Goal: Task Accomplishment & Management: Complete application form

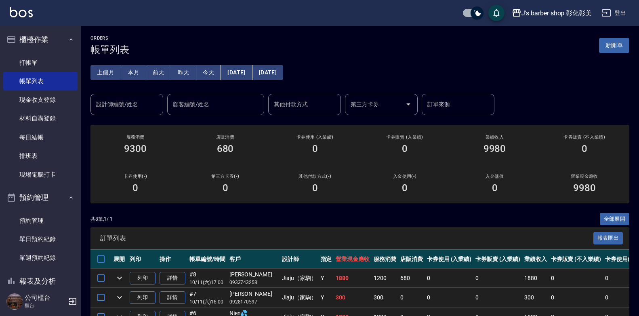
scroll to position [145, 0]
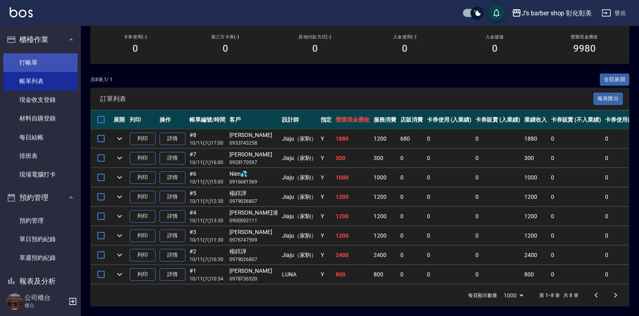
click at [36, 59] on link "打帳單" at bounding box center [40, 62] width 74 height 19
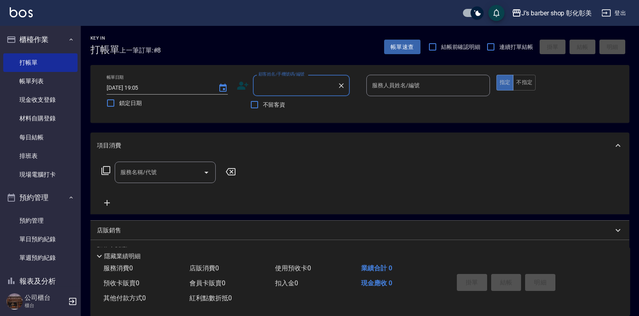
click at [277, 86] on input "顧客姓名/手機號碼/編號" at bounding box center [295, 85] width 78 height 14
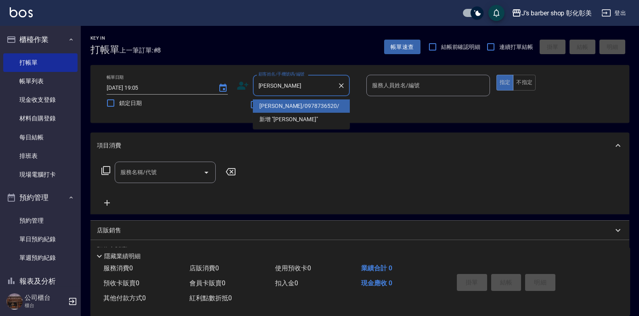
click at [318, 100] on li "[PERSON_NAME]/0978736520/" at bounding box center [301, 105] width 97 height 13
type input "[PERSON_NAME]/0978736520/"
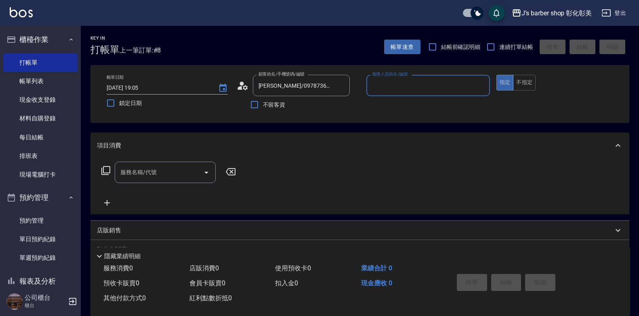
type input "LUNA(無代號)"
click at [183, 173] on input "服務名稱/代號" at bounding box center [159, 172] width 82 height 14
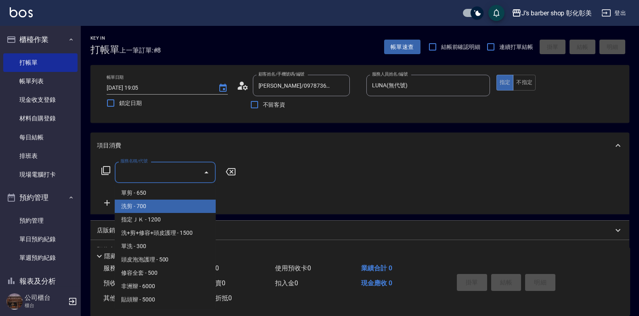
click at [187, 202] on span "洗剪 - 700" at bounding box center [165, 206] width 101 height 13
type input "洗剪(101)"
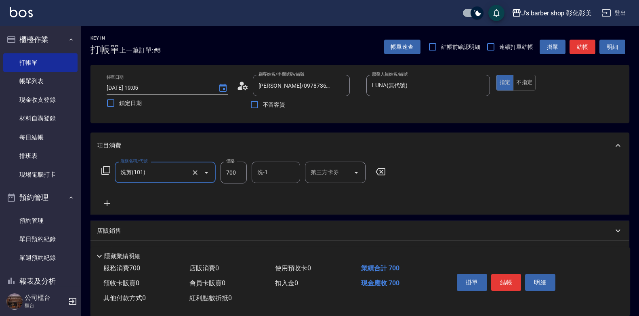
click at [238, 172] on input "700" at bounding box center [234, 173] width 26 height 22
click at [43, 88] on link "帳單列表" at bounding box center [40, 81] width 74 height 19
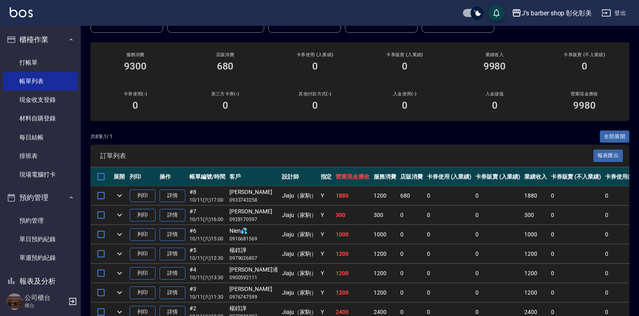
scroll to position [24, 0]
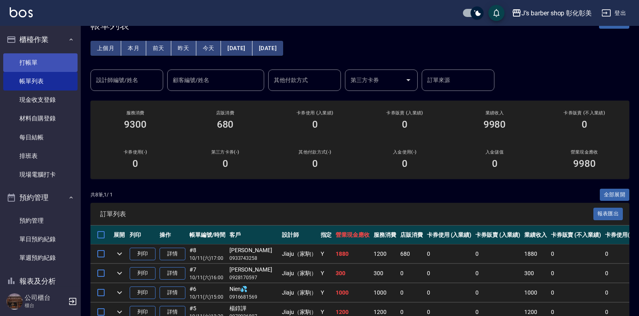
click at [53, 65] on link "打帳單" at bounding box center [40, 62] width 74 height 19
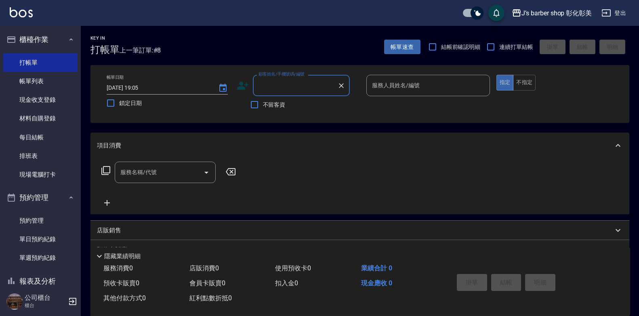
click at [258, 88] on input "顧客姓名/手機號碼/編號" at bounding box center [295, 85] width 78 height 14
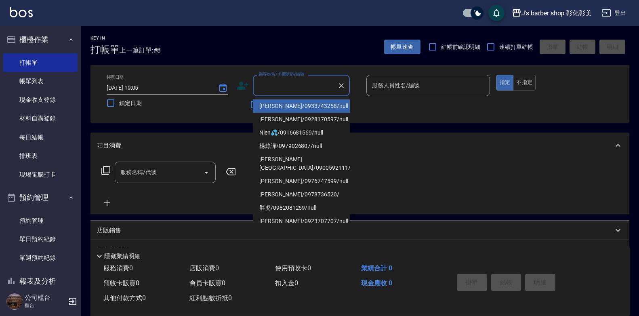
click at [258, 88] on input "顧客姓名/手機號碼/編號" at bounding box center [295, 85] width 78 height 14
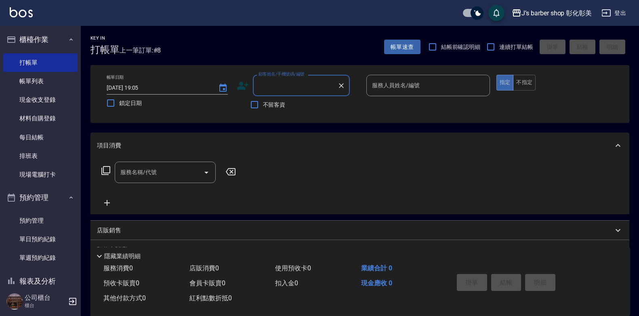
type input "ㄍ"
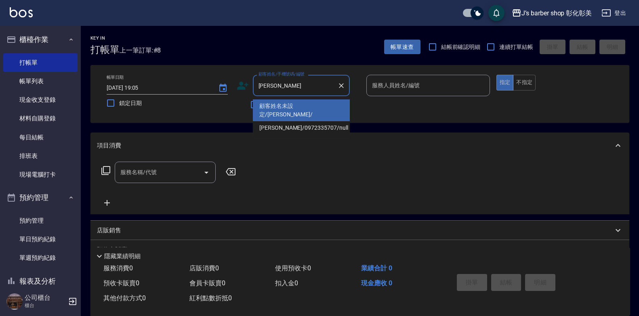
click at [324, 105] on li "顧客姓名未設定/[PERSON_NAME]/" at bounding box center [301, 110] width 97 height 22
type input "顧客姓名未設定/[PERSON_NAME]/"
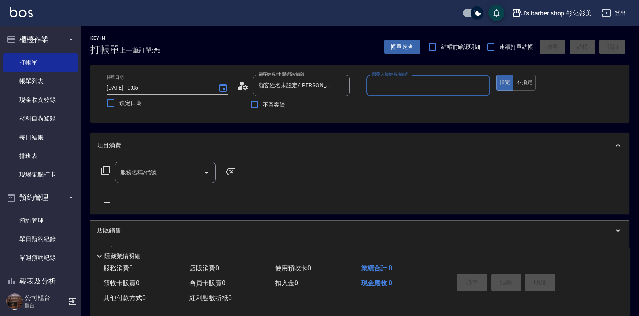
type input "LUNA(無代號)"
click at [184, 162] on div "服務名稱/代號" at bounding box center [165, 172] width 101 height 21
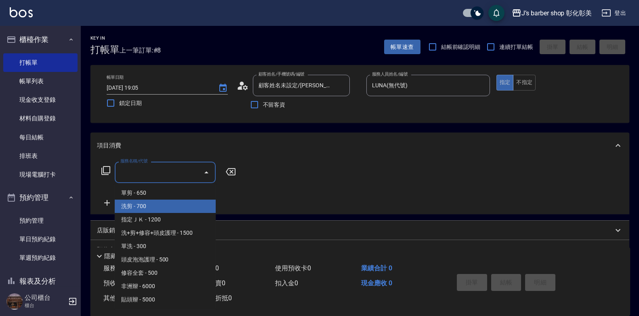
click at [190, 207] on span "洗剪 - 700" at bounding box center [165, 206] width 101 height 13
type input "洗剪(101)"
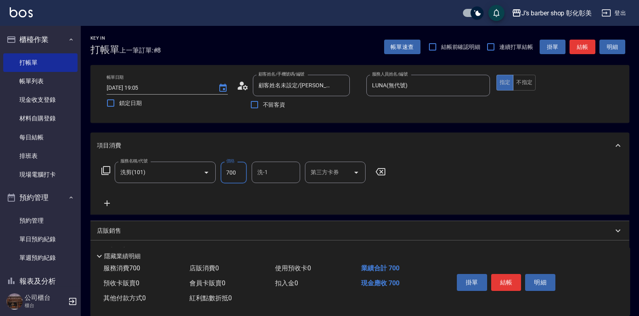
click at [236, 172] on input "700" at bounding box center [234, 173] width 26 height 22
type input "800"
click at [500, 281] on button "結帳" at bounding box center [506, 282] width 30 height 17
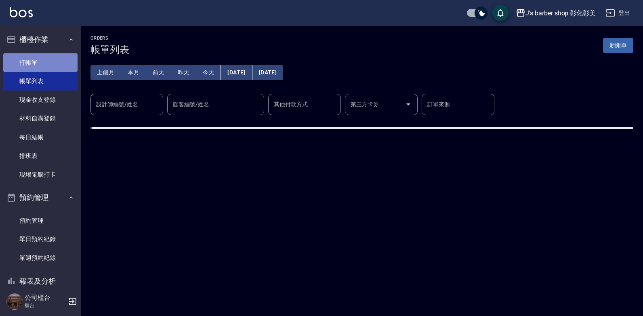
click at [43, 65] on link "打帳單" at bounding box center [40, 62] width 74 height 19
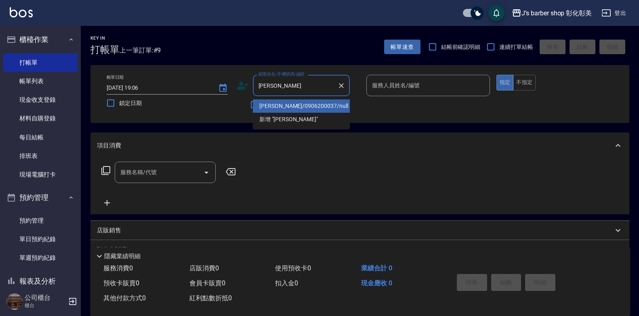
click at [307, 106] on li "[PERSON_NAME]/0906200037/null" at bounding box center [301, 105] width 97 height 13
type input "[PERSON_NAME]/0906200037/null"
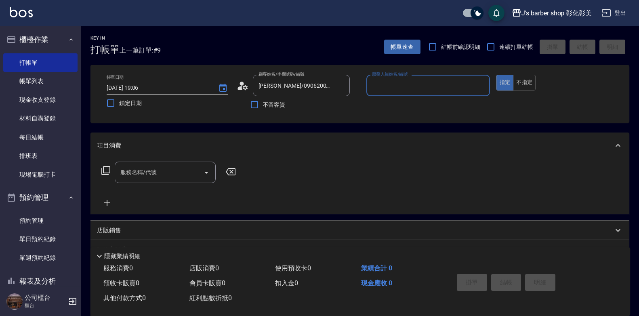
type input "LUNA(無代號)"
click at [175, 174] on input "服務名稱/代號" at bounding box center [159, 172] width 82 height 14
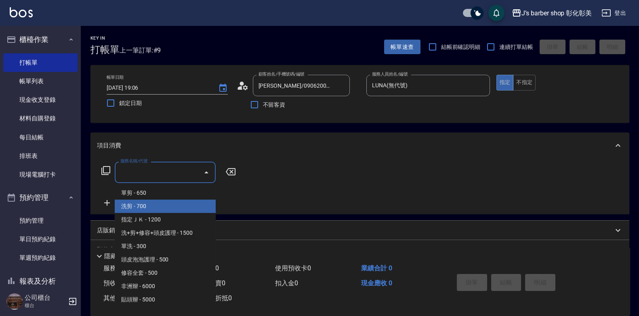
click at [172, 204] on span "洗剪 - 700" at bounding box center [165, 206] width 101 height 13
type input "洗剪(101)"
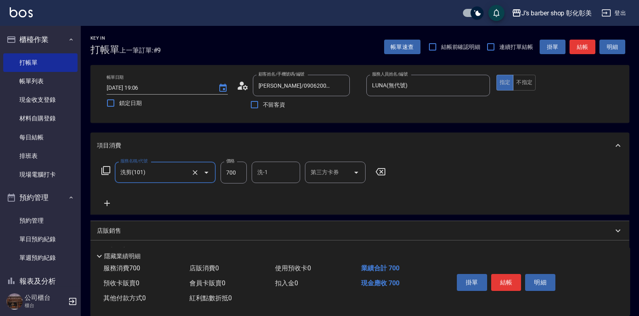
click at [103, 204] on icon at bounding box center [107, 203] width 20 height 10
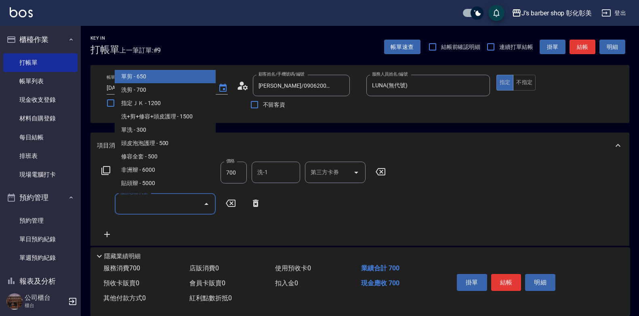
click at [120, 203] on input "服務名稱/代號" at bounding box center [159, 204] width 82 height 14
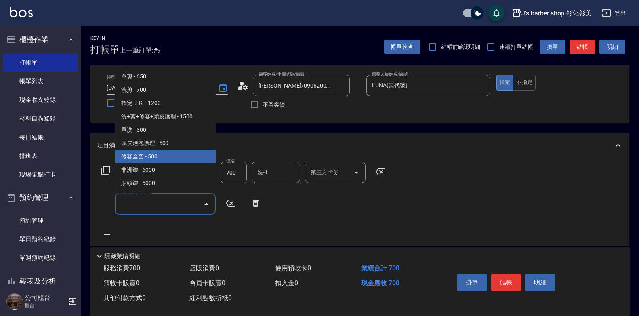
click at [148, 155] on span "修容全套 - 500" at bounding box center [165, 156] width 101 height 13
type input "修容全套(202)"
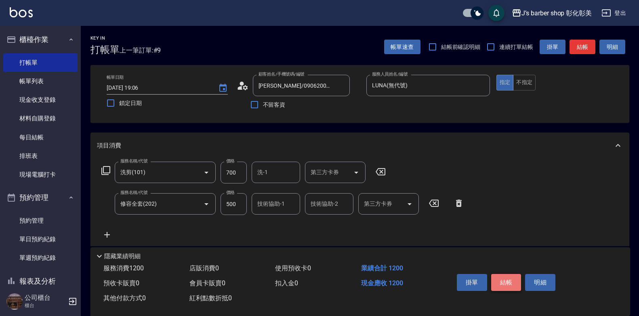
click at [508, 281] on button "結帳" at bounding box center [506, 282] width 30 height 17
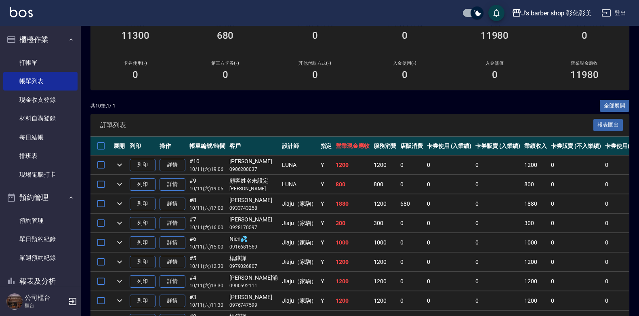
scroll to position [121, 0]
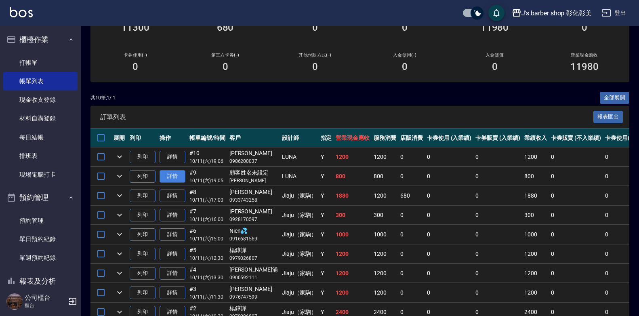
click at [180, 180] on link "詳情" at bounding box center [173, 176] width 26 height 13
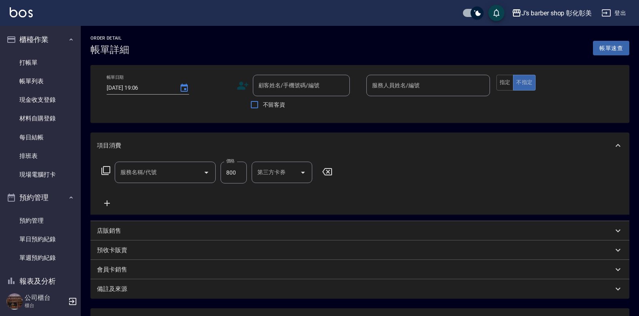
type input "[DATE] 19:05"
type input "LUNA(無代號)"
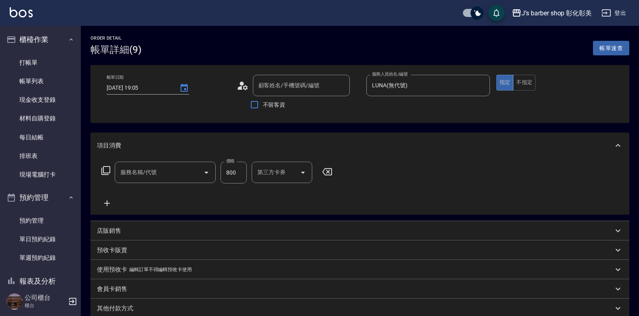
type input "洗剪(101)"
type input "顧客姓名未設定/[PERSON_NAME]/"
click at [270, 172] on input "洗-1" at bounding box center [275, 172] width 41 height 14
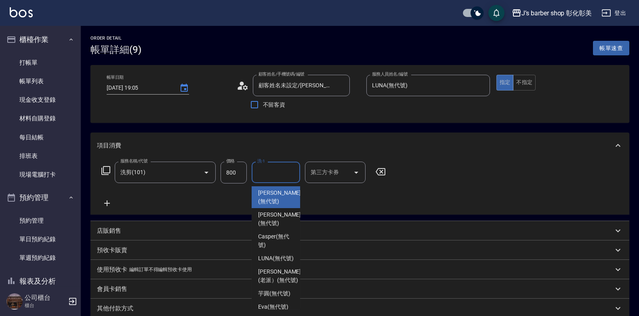
click at [270, 179] on input "洗-1" at bounding box center [275, 172] width 41 height 14
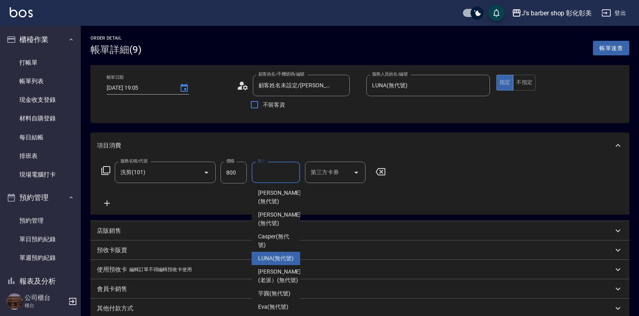
click at [276, 263] on span "LUNA (無代號)" at bounding box center [276, 258] width 36 height 8
type input "LUNA(無代號)"
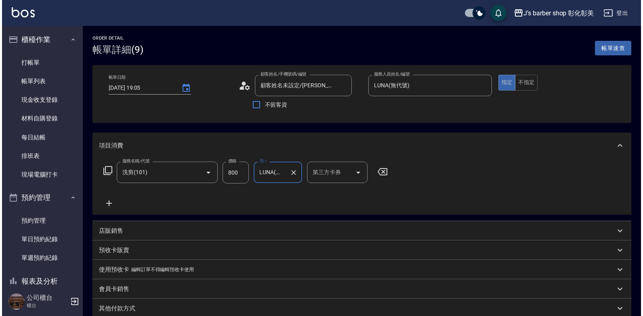
scroll to position [109, 0]
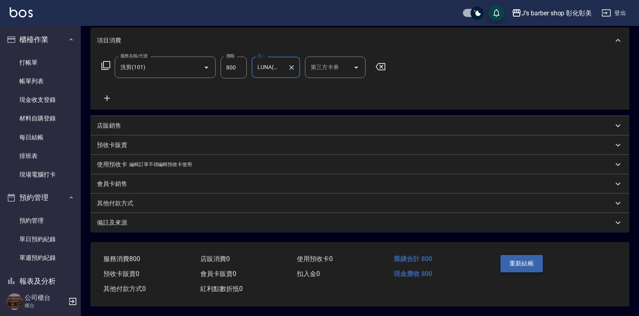
click at [521, 266] on button "重新結帳" at bounding box center [521, 263] width 43 height 17
click at [518, 263] on button "重新結帳" at bounding box center [521, 263] width 43 height 17
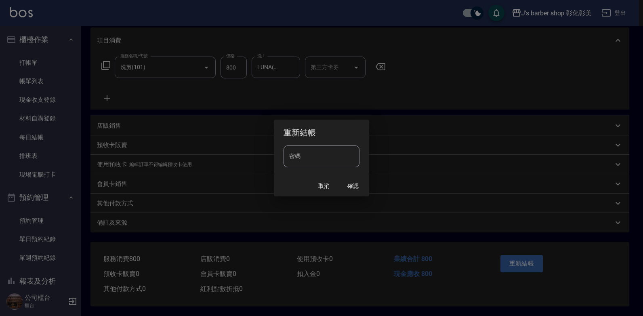
click at [304, 165] on input "密碼" at bounding box center [322, 156] width 76 height 22
type input "****"
click at [361, 185] on button "確認" at bounding box center [353, 186] width 26 height 15
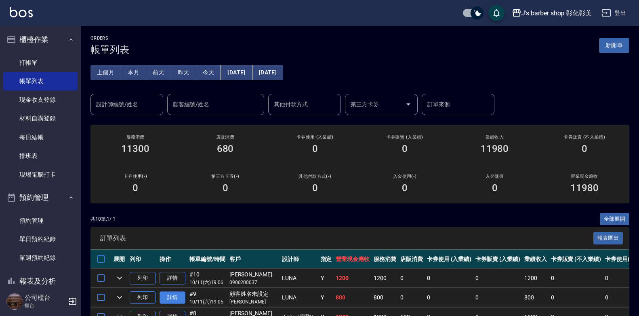
click at [172, 295] on link "詳情" at bounding box center [173, 297] width 26 height 13
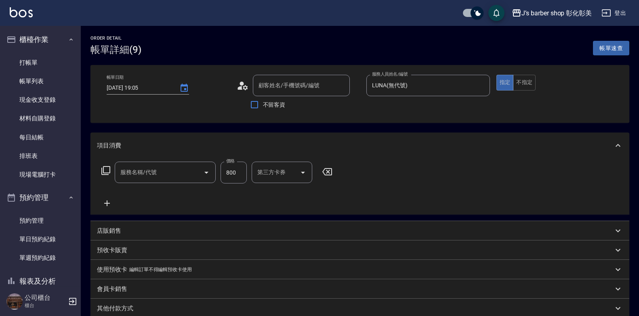
type input "[DATE] 19:05"
type input "LUNA(無代號)"
type input "洗剪(101)"
type input "顧客姓名未設定/[PERSON_NAME]/"
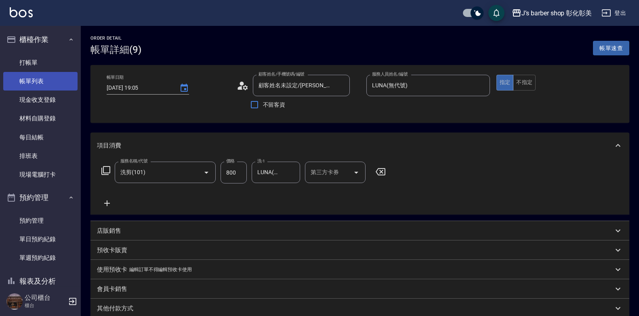
click at [43, 78] on link "帳單列表" at bounding box center [40, 81] width 74 height 19
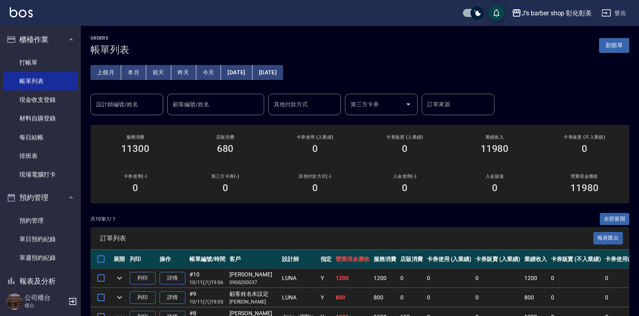
click at [242, 295] on div "顧客姓名未設定" at bounding box center [253, 294] width 48 height 8
drag, startPoint x: 242, startPoint y: 295, endPoint x: 180, endPoint y: 296, distance: 61.4
click at [180, 296] on link "詳情" at bounding box center [173, 297] width 26 height 13
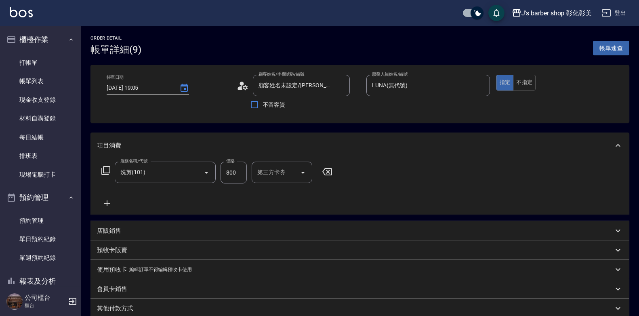
type input "顧客姓名未設定/[PERSON_NAME]/"
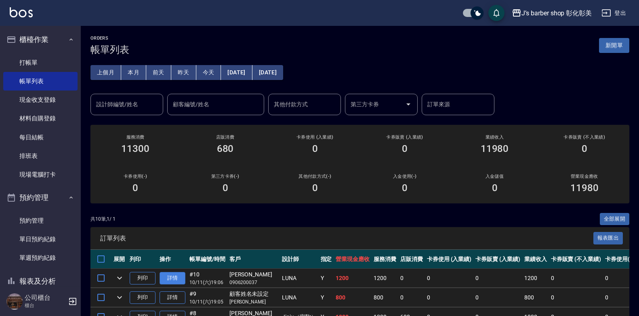
click at [181, 277] on link "詳情" at bounding box center [173, 278] width 26 height 13
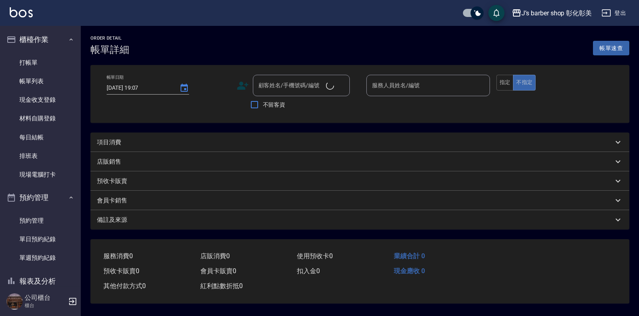
type input "[DATE] 19:06"
type input "LUNA(無代號)"
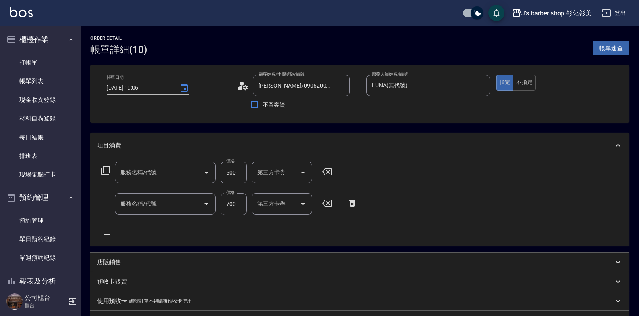
type input "[PERSON_NAME]/0906200037/null"
type input "修容全套(202)"
type input "洗剪(101)"
click at [264, 173] on input "技術協助-1" at bounding box center [275, 172] width 41 height 14
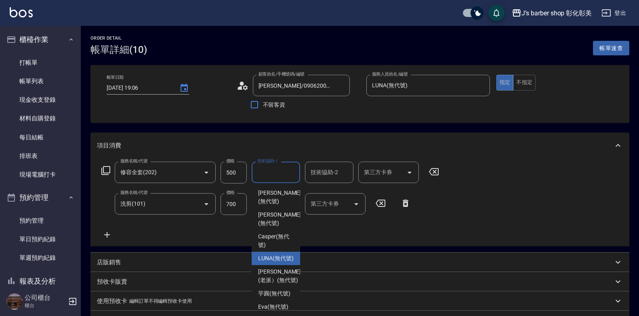
click at [271, 263] on span "LUNA (無代號)" at bounding box center [276, 258] width 36 height 8
click at [271, 265] on div "店販銷售" at bounding box center [355, 262] width 516 height 8
type input "LUNA(無代號)"
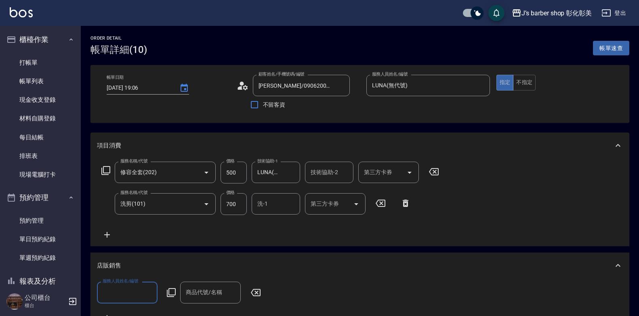
click at [318, 169] on div "技術協助-2 技術協助-2" at bounding box center [329, 172] width 48 height 21
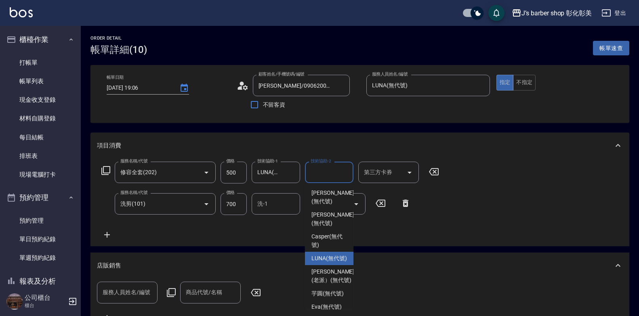
click at [328, 256] on span "LUNA (無代號)" at bounding box center [329, 258] width 36 height 8
type input "LUNA(無代號)"
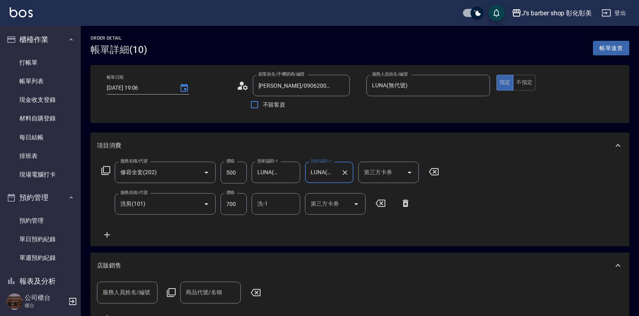
click at [263, 209] on input "洗-1" at bounding box center [275, 204] width 41 height 14
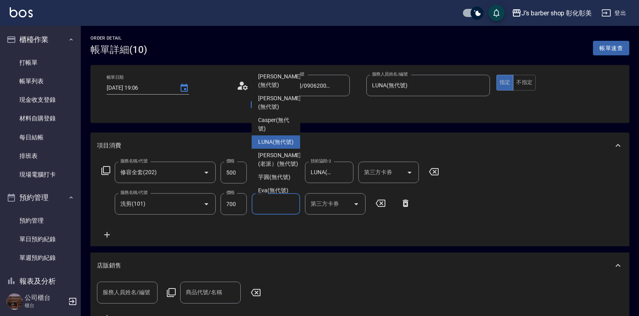
click at [271, 146] on span "LUNA (無代號)" at bounding box center [276, 142] width 36 height 8
type input "LUNA(無代號)"
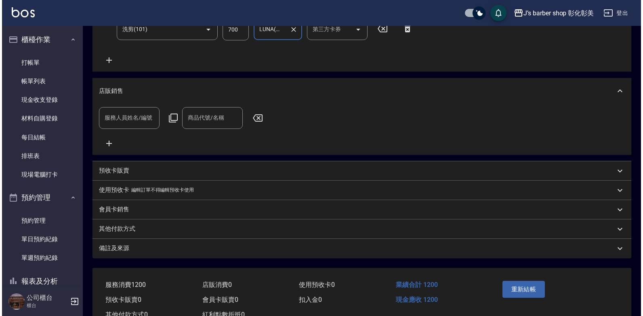
scroll to position [210, 0]
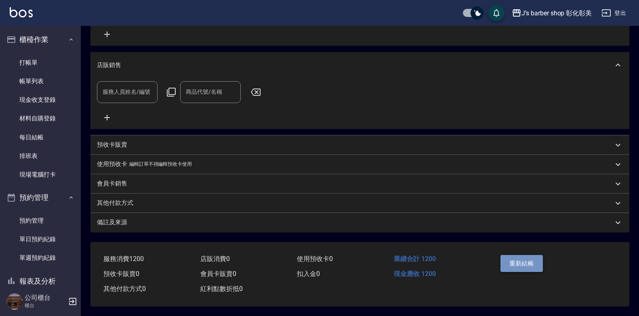
click at [512, 258] on button "重新結帳" at bounding box center [521, 263] width 43 height 17
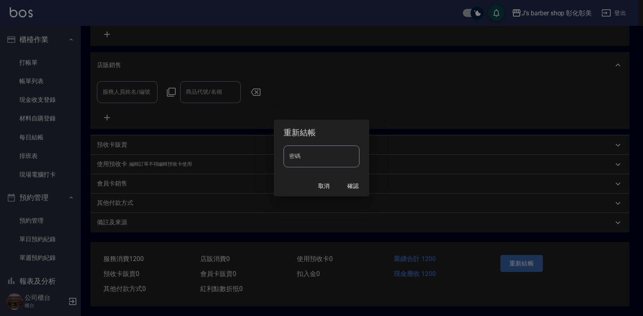
click at [307, 162] on input "密碼" at bounding box center [322, 156] width 76 height 22
type input "****"
click at [350, 188] on button "確認" at bounding box center [353, 186] width 26 height 15
click at [312, 162] on input "密碼" at bounding box center [322, 156] width 76 height 22
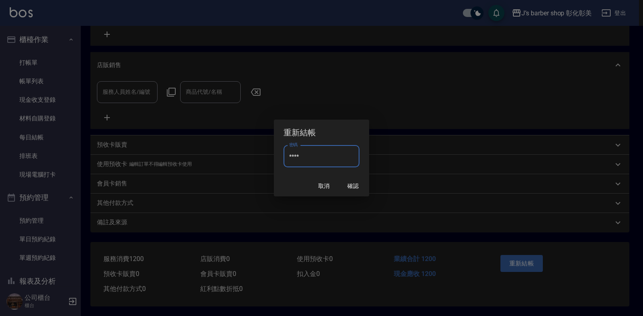
type input "****"
click at [367, 184] on div "取消 確認" at bounding box center [321, 185] width 95 height 21
click at [358, 184] on button "確認" at bounding box center [353, 186] width 26 height 15
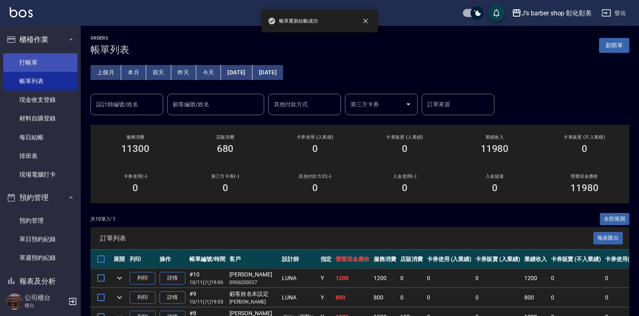
click at [64, 62] on link "打帳單" at bounding box center [40, 62] width 74 height 19
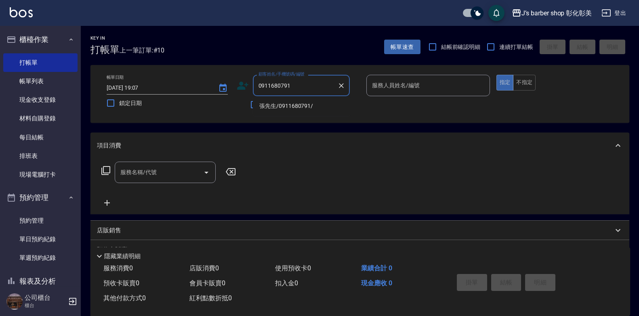
click at [328, 107] on li "張先生/0911680791/" at bounding box center [301, 105] width 97 height 13
type input "張先生/0911680791/"
type input "LUNA(無代號)"
click at [172, 167] on input "服務名稱/代號" at bounding box center [159, 172] width 82 height 14
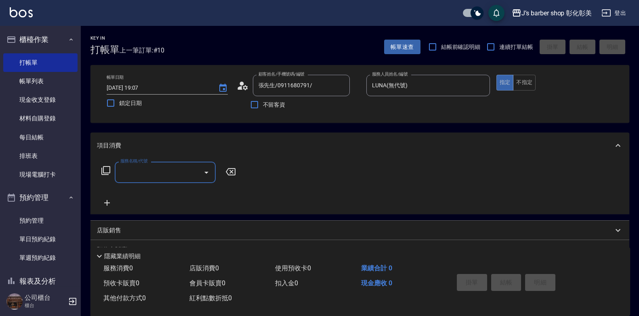
click at [162, 171] on input "服務名稱/代號" at bounding box center [159, 172] width 82 height 14
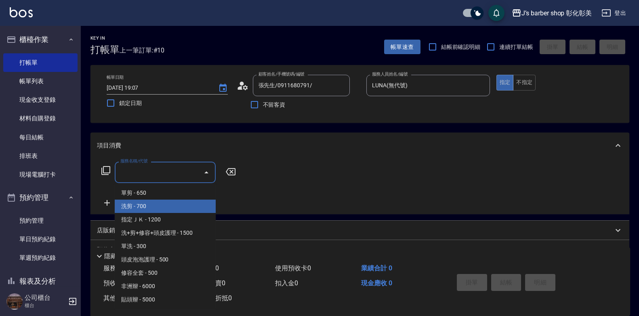
click at [166, 203] on span "洗剪 - 700" at bounding box center [165, 206] width 101 height 13
type input "洗剪(101)"
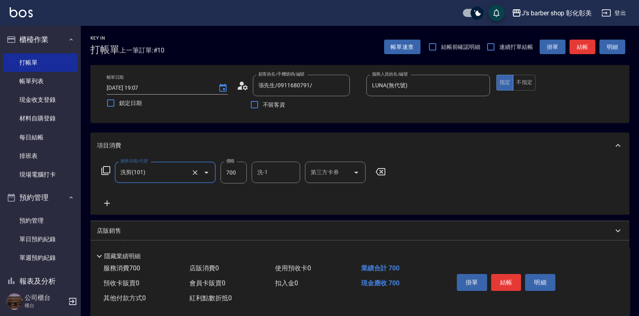
click at [238, 173] on input "700" at bounding box center [234, 173] width 26 height 22
type input "800"
click at [290, 177] on input "洗-1" at bounding box center [275, 172] width 41 height 14
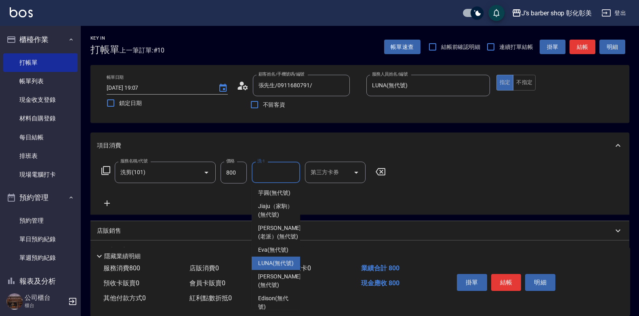
click at [284, 267] on span "LUNA (無代號)" at bounding box center [276, 263] width 36 height 8
type input "LUNA(無代號)"
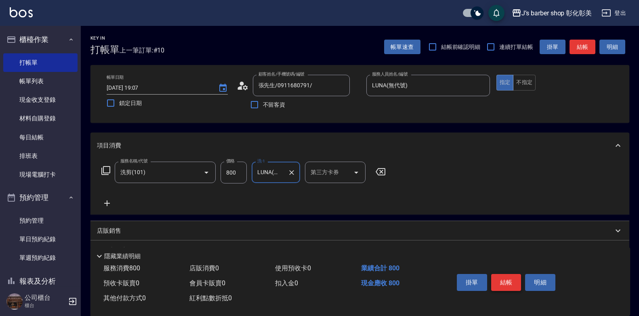
click at [496, 277] on button "結帳" at bounding box center [506, 282] width 30 height 17
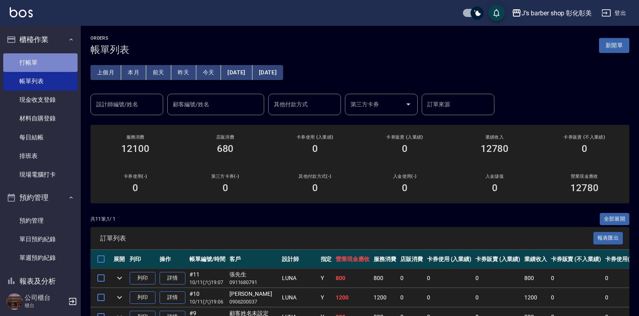
click at [49, 63] on link "打帳單" at bounding box center [40, 62] width 74 height 19
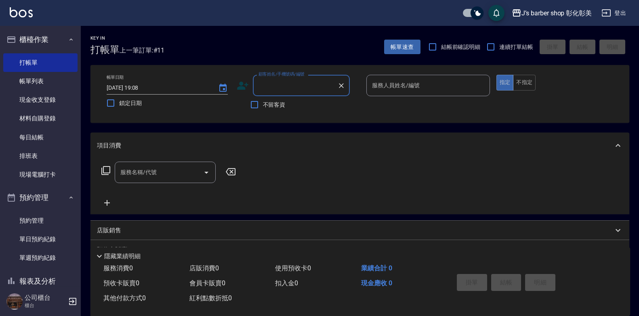
click at [273, 82] on input "顧客姓名/手機號碼/編號" at bounding box center [295, 85] width 78 height 14
type input "x"
click at [313, 102] on li "顧客姓名未設定/[PERSON_NAME]/" at bounding box center [301, 110] width 97 height 22
type input "顧客姓名未設定/[PERSON_NAME]/"
type input "LUNA(無代號)"
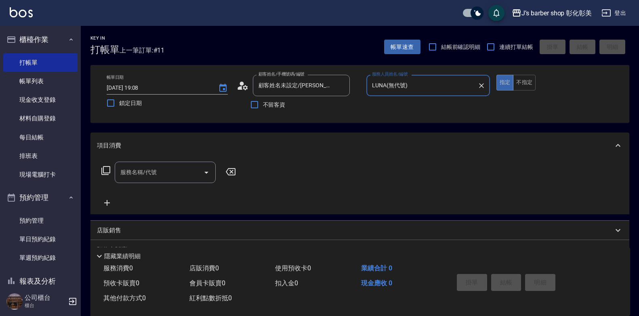
click at [120, 172] on div "服務名稱/代號 服務名稱/代號" at bounding box center [165, 172] width 101 height 21
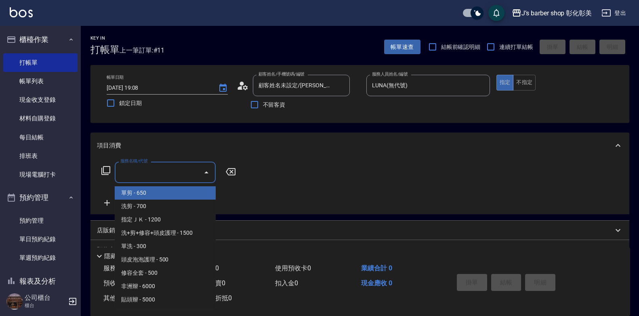
click at [120, 164] on label "服務名稱/代號" at bounding box center [133, 161] width 27 height 6
click at [120, 172] on input "服務名稱/代號" at bounding box center [159, 172] width 82 height 14
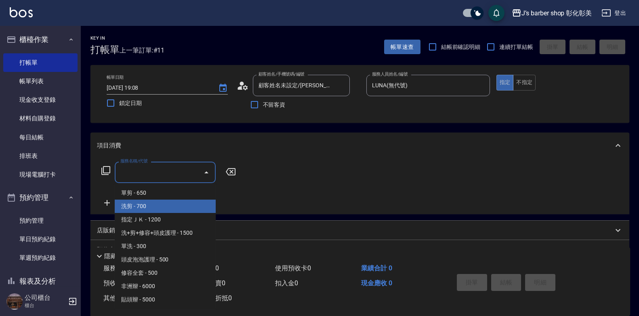
click at [149, 200] on span "洗剪 - 700" at bounding box center [165, 206] width 101 height 13
type input "洗剪(101)"
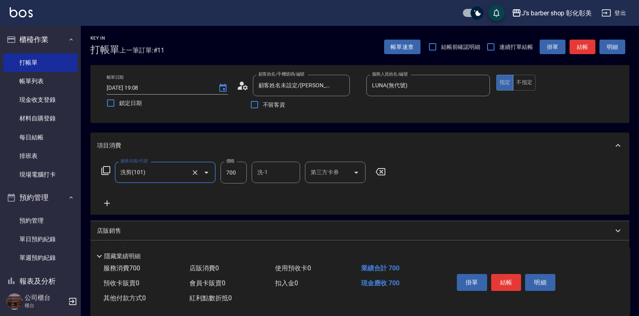
click at [267, 173] on div "洗-1 洗-1" at bounding box center [276, 172] width 48 height 21
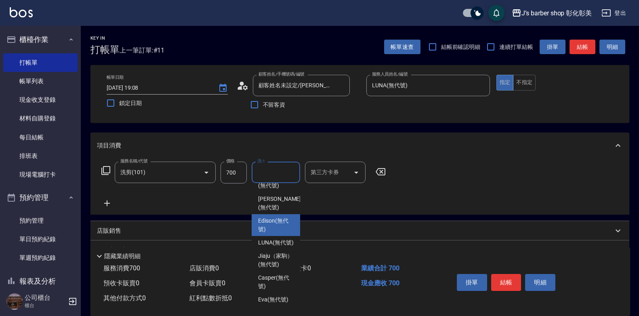
scroll to position [85, 0]
click at [266, 238] on span "LUNA (無代號)" at bounding box center [276, 242] width 36 height 8
click at [266, 229] on div "店販銷售" at bounding box center [355, 231] width 516 height 8
type input "LUNA(無代號)"
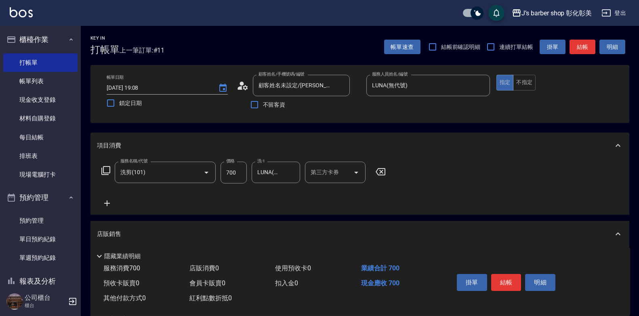
scroll to position [0, 0]
click at [109, 202] on icon at bounding box center [107, 203] width 20 height 10
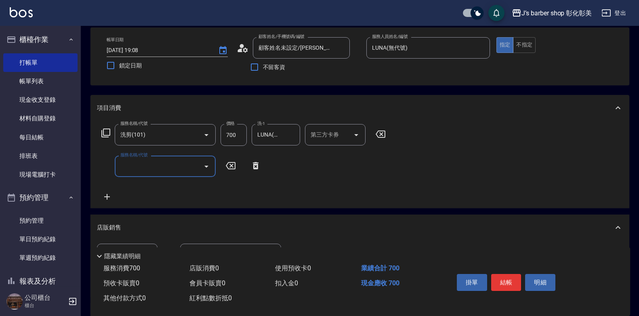
scroll to position [81, 0]
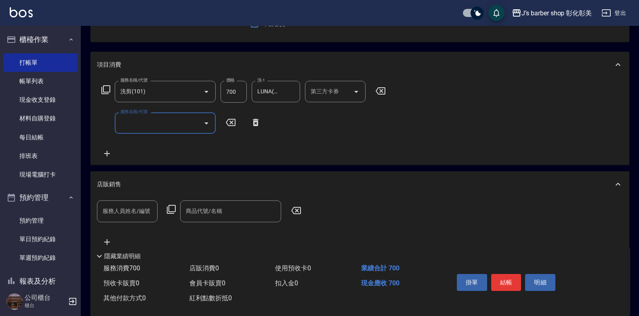
click at [139, 113] on label "服務名稱/代號" at bounding box center [133, 112] width 27 height 6
click at [139, 116] on input "服務名稱/代號" at bounding box center [159, 123] width 82 height 14
click at [139, 118] on input "服務名稱/代號" at bounding box center [159, 123] width 82 height 14
click at [141, 121] on input "服務名稱/代號" at bounding box center [159, 123] width 82 height 14
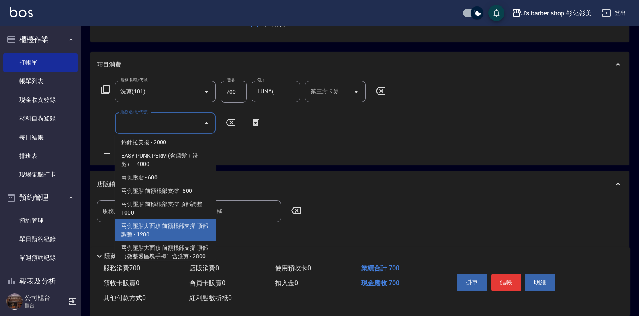
scroll to position [229, 0]
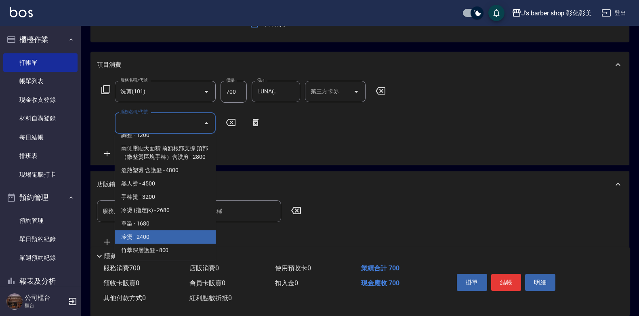
click at [166, 239] on span "冷燙 - 2400" at bounding box center [165, 236] width 101 height 13
type input "冷燙(LP)"
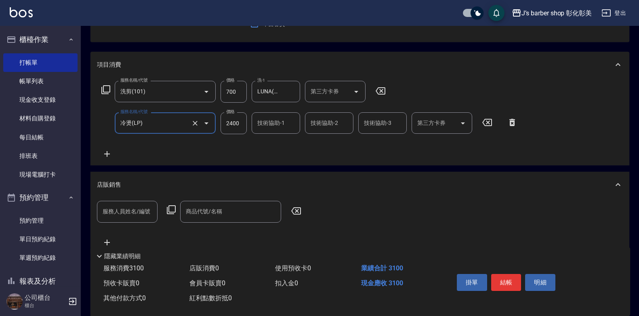
click at [234, 123] on input "2400" at bounding box center [234, 123] width 26 height 22
type input "1800"
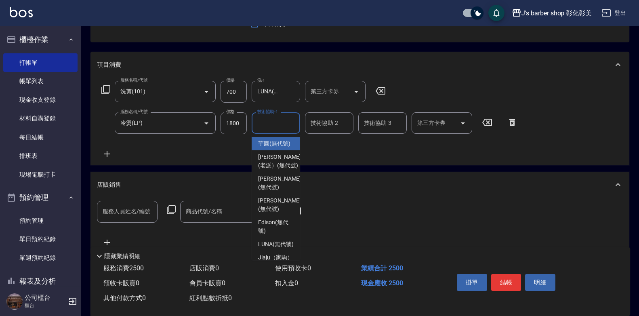
click at [262, 118] on div "技術協助-1 技術協助-1" at bounding box center [276, 122] width 48 height 21
click at [270, 144] on span "芋圓 (無代號)" at bounding box center [274, 143] width 32 height 8
type input "芋圓(無代號)"
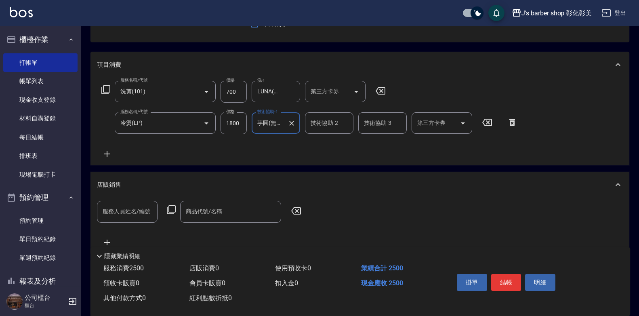
click at [312, 127] on input "技術協助-2" at bounding box center [329, 123] width 41 height 14
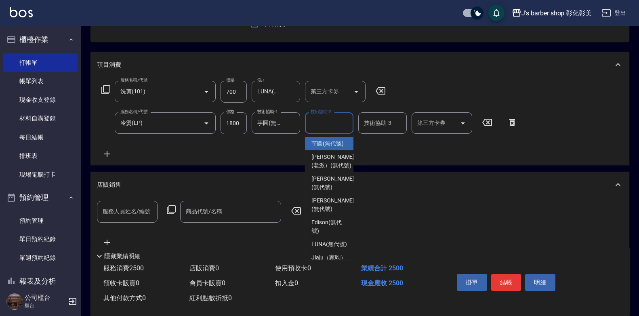
click at [323, 145] on span "芋圓 (無代號)" at bounding box center [327, 143] width 32 height 8
type input "芋圓(無代號)"
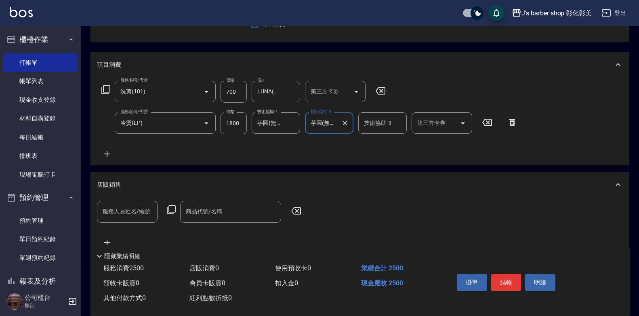
click at [368, 124] on input "技術協助-3" at bounding box center [382, 123] width 41 height 14
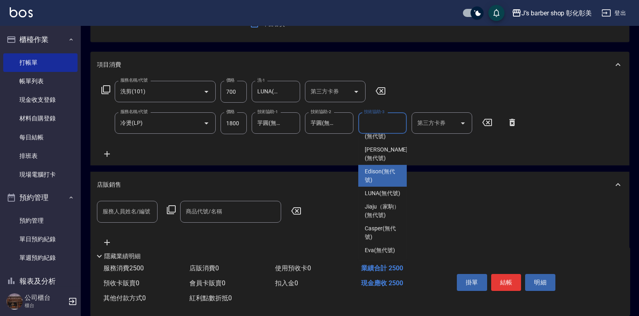
scroll to position [81, 0]
click at [378, 189] on span "LUNA (無代號)" at bounding box center [383, 193] width 36 height 8
type input "LUNA(無代號)"
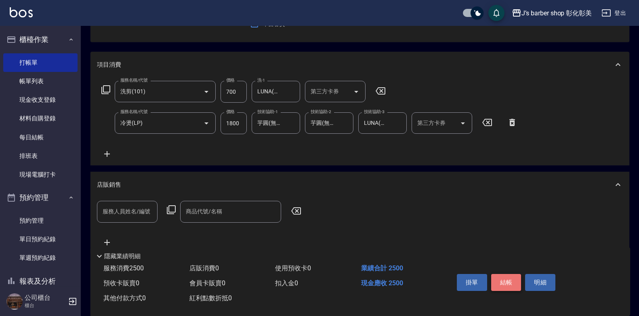
click at [510, 275] on button "結帳" at bounding box center [506, 282] width 30 height 17
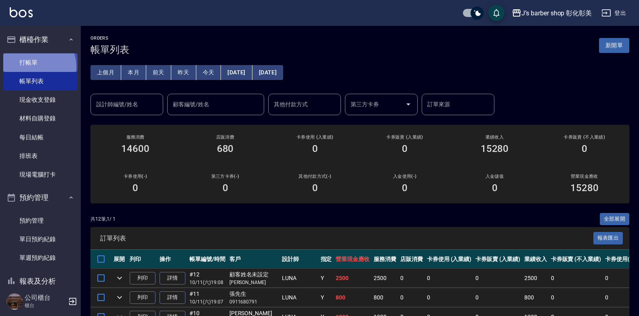
click at [35, 66] on link "打帳單" at bounding box center [40, 62] width 74 height 19
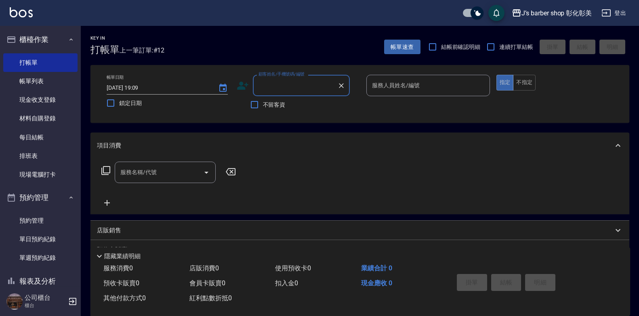
type input "ㄨ"
click at [260, 84] on input "justim" at bounding box center [295, 85] width 78 height 14
click at [274, 87] on input "Justim" at bounding box center [295, 85] width 78 height 14
click at [295, 107] on li "[PERSON_NAME]/0909847729/j" at bounding box center [301, 105] width 97 height 13
type input "[PERSON_NAME]/0909847729/j"
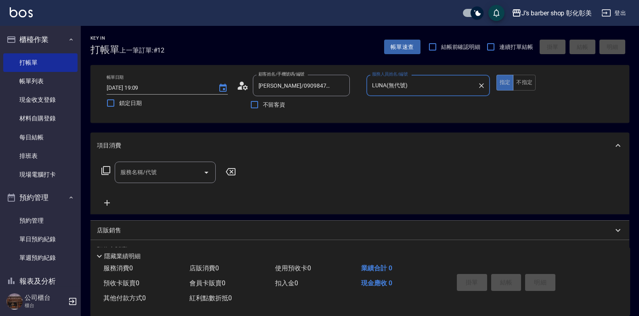
type input "LUNA(無代號)"
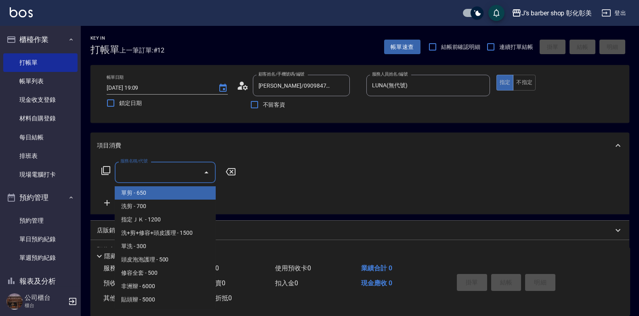
click at [158, 172] on input "服務名稱/代號" at bounding box center [159, 172] width 82 height 14
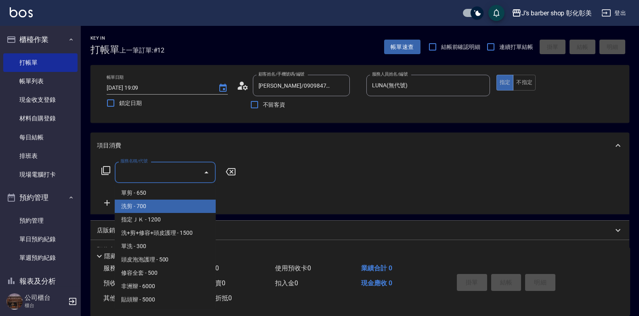
click at [165, 212] on span "洗剪 - 700" at bounding box center [165, 206] width 101 height 13
click at [165, 212] on div "服務名稱/代號 服務名稱/代號" at bounding box center [359, 186] width 539 height 56
type input "洗剪(101)"
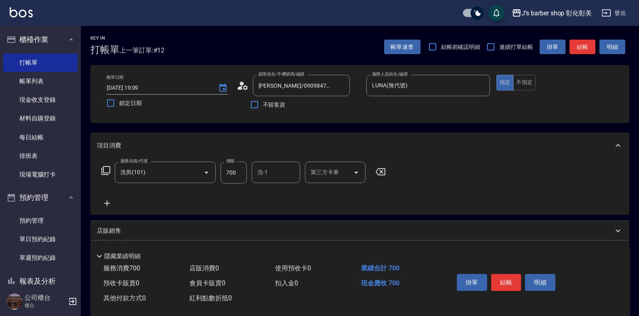
drag, startPoint x: 165, startPoint y: 212, endPoint x: 235, endPoint y: 172, distance: 80.9
click at [235, 172] on input "700" at bounding box center [234, 173] width 26 height 22
click at [252, 174] on div "洗-1" at bounding box center [276, 172] width 48 height 21
type input "800"
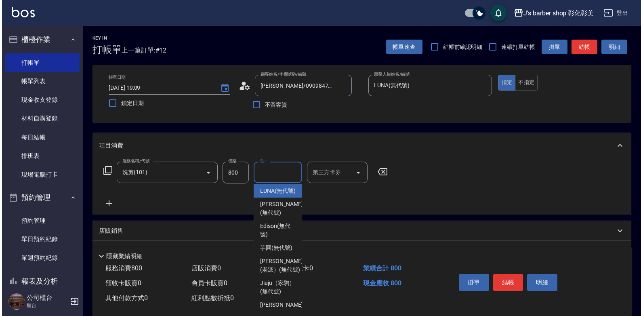
scroll to position [85, 0]
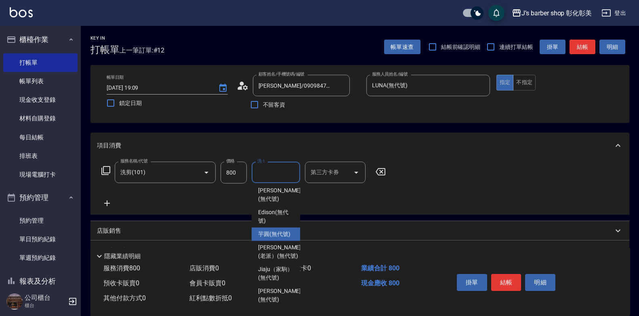
click at [281, 230] on span "芋圓 (無代號)" at bounding box center [274, 234] width 32 height 8
type input "芋圓(無代號)"
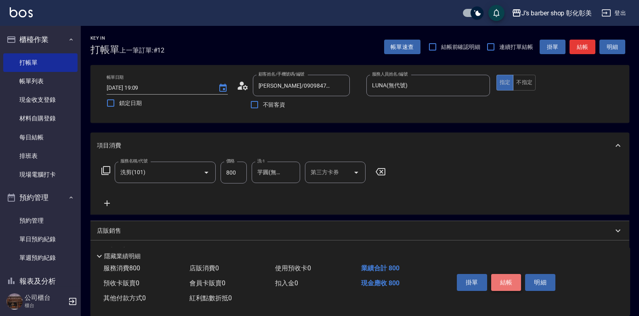
click at [500, 281] on button "結帳" at bounding box center [506, 282] width 30 height 17
click at [500, 281] on div "掛單 結帳 明細" at bounding box center [506, 283] width 105 height 25
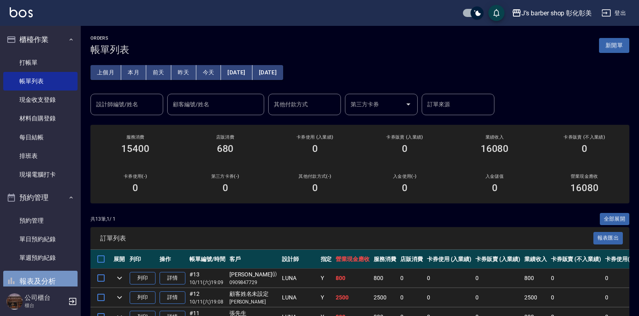
click at [46, 284] on button "報表及分析" at bounding box center [40, 281] width 74 height 21
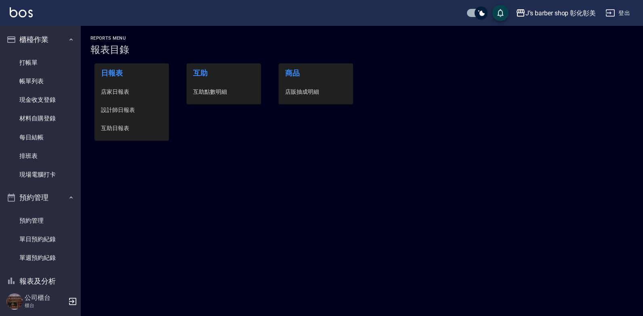
click at [196, 90] on span "互助點數明細" at bounding box center [223, 92] width 61 height 8
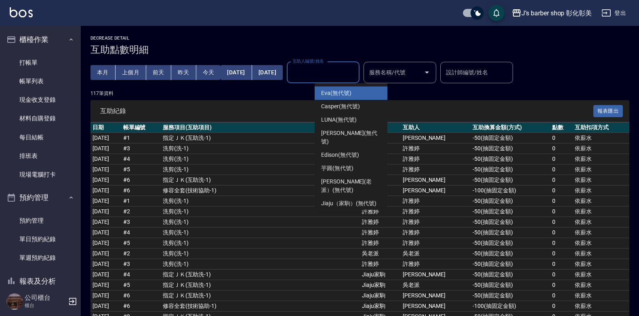
click at [331, 74] on input "互助人編號/姓名" at bounding box center [322, 72] width 65 height 14
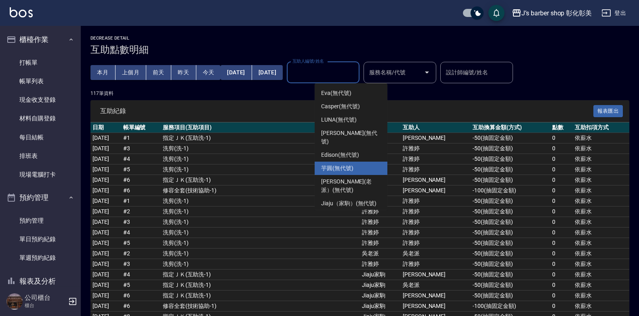
click at [337, 164] on span "芋圓 (無代號)" at bounding box center [337, 168] width 32 height 8
type input "芋圓(無代號)"
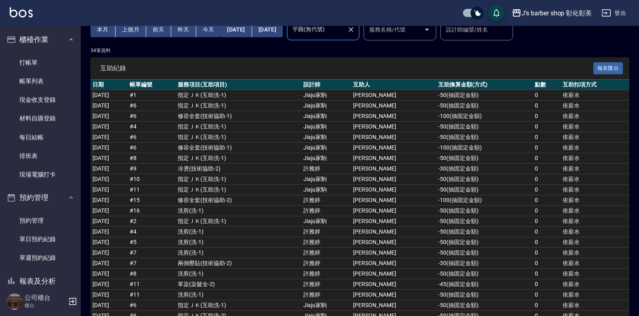
scroll to position [42, 0]
click at [36, 59] on link "打帳單" at bounding box center [40, 62] width 74 height 19
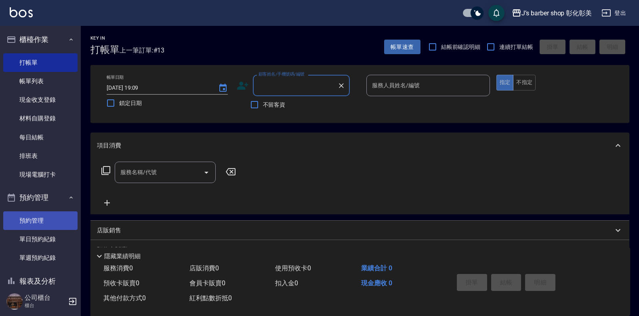
click at [27, 220] on link "預約管理" at bounding box center [40, 220] width 74 height 19
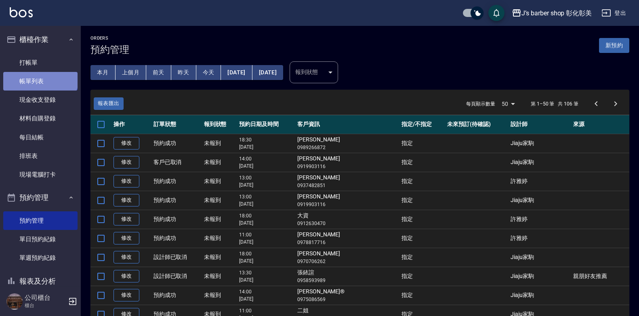
click at [40, 75] on link "帳單列表" at bounding box center [40, 81] width 74 height 19
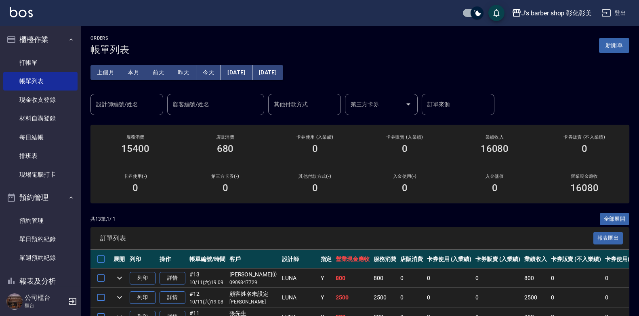
click at [123, 99] on div "設計師編號/姓名 設計師編號/姓名" at bounding box center [126, 104] width 73 height 21
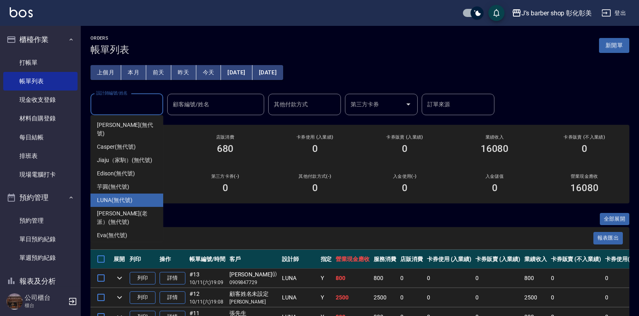
click at [109, 196] on span "LUNA (無代號)" at bounding box center [115, 200] width 36 height 8
type input "LUNA(無代號)"
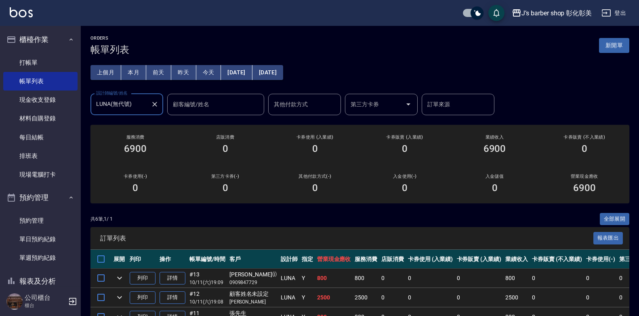
click at [149, 103] on button "Clear" at bounding box center [154, 104] width 11 height 11
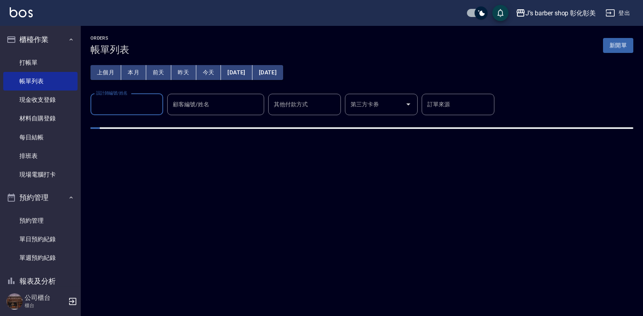
click at [149, 103] on input "設計師編號/姓名" at bounding box center [126, 104] width 65 height 14
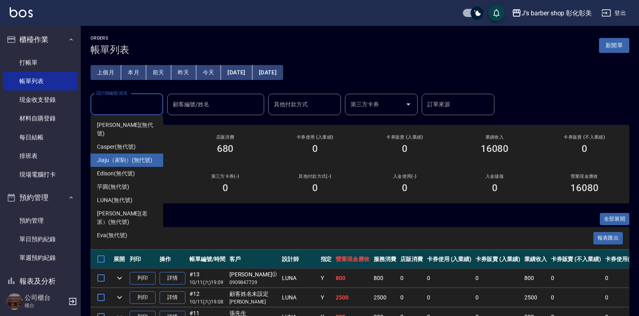
click at [133, 156] on span "Jiaju（家駒） (無代號)" at bounding box center [124, 160] width 55 height 8
type input "Jiaju（家駒）(無代號)"
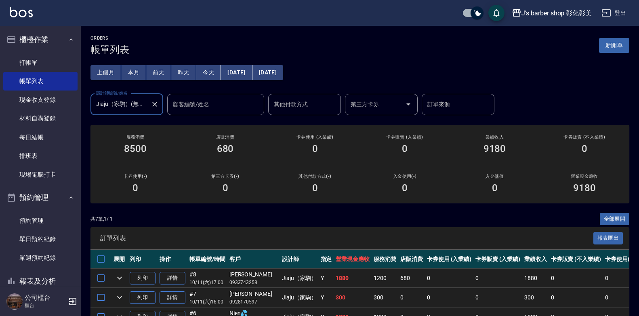
click at [154, 103] on icon "Clear" at bounding box center [154, 104] width 5 height 5
